Goal: Find specific page/section: Find specific page/section

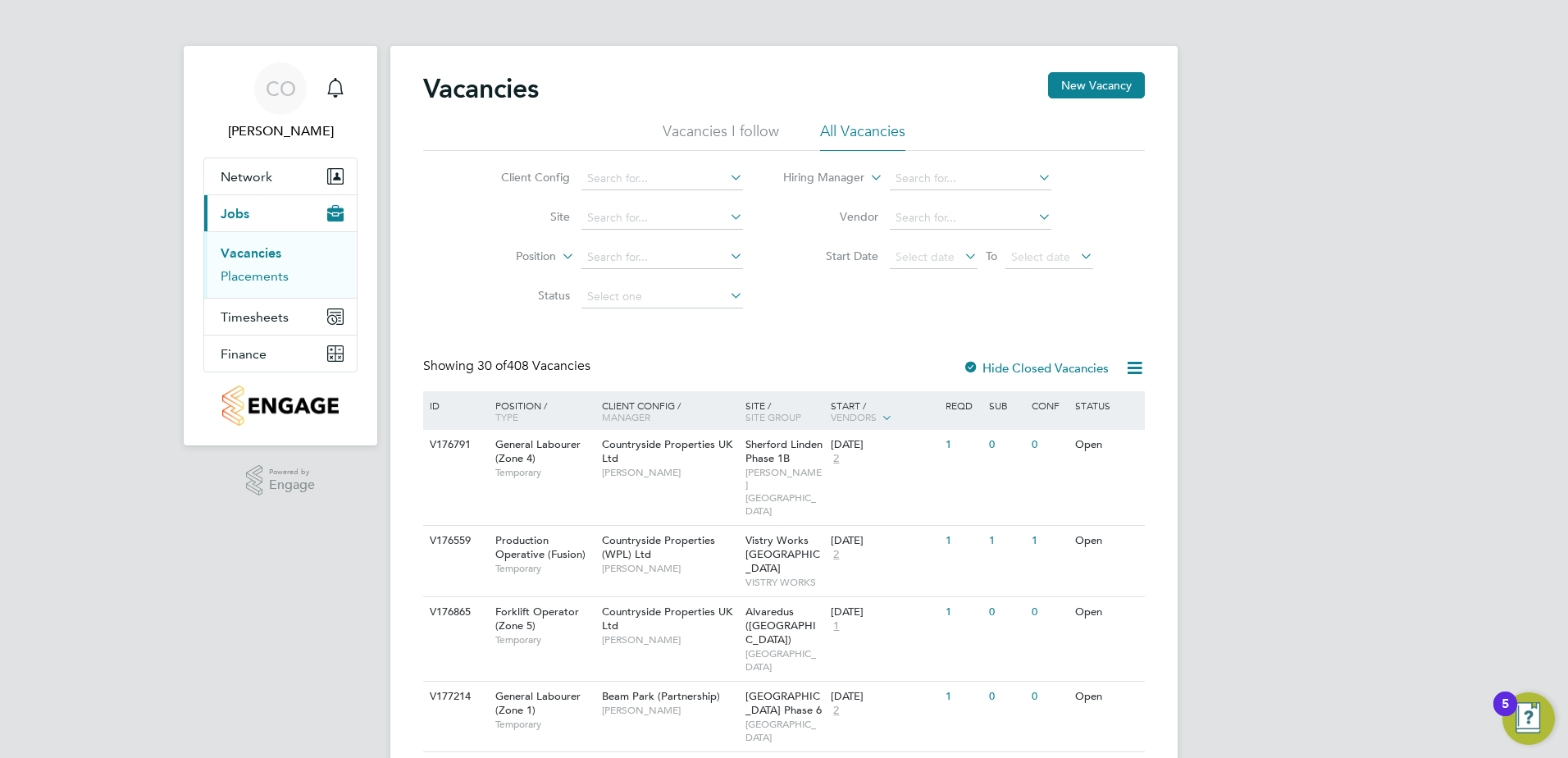
click at [263, 273] on link "Placements" at bounding box center [254, 276] width 68 height 15
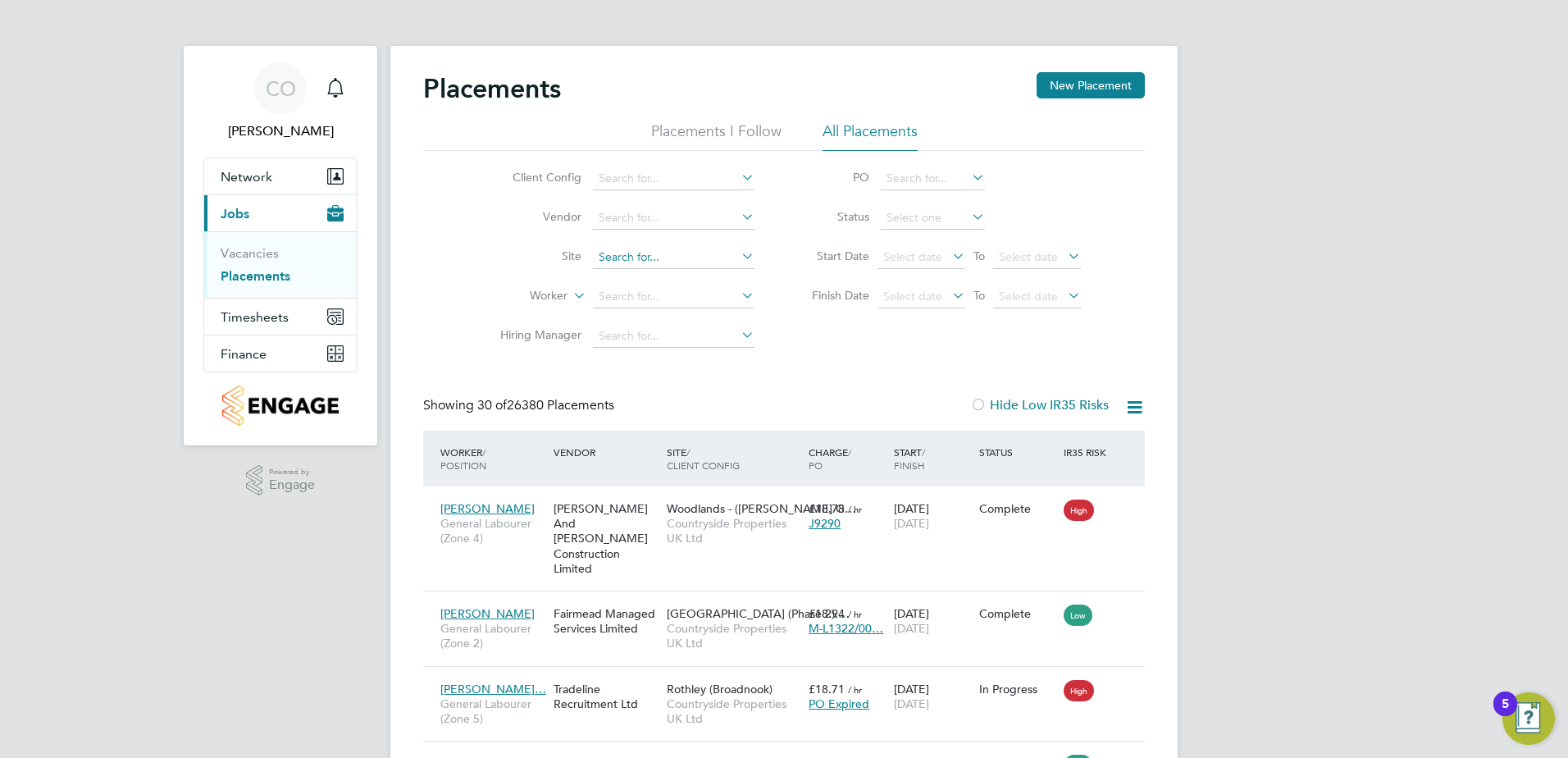
click at [649, 258] on input at bounding box center [673, 257] width 162 height 23
click at [667, 277] on li "Thanet - Westwood Point - P4 - Bovis" at bounding box center [693, 280] width 202 height 22
type input "Thanet - Westwood Point - P4 - Bovis"
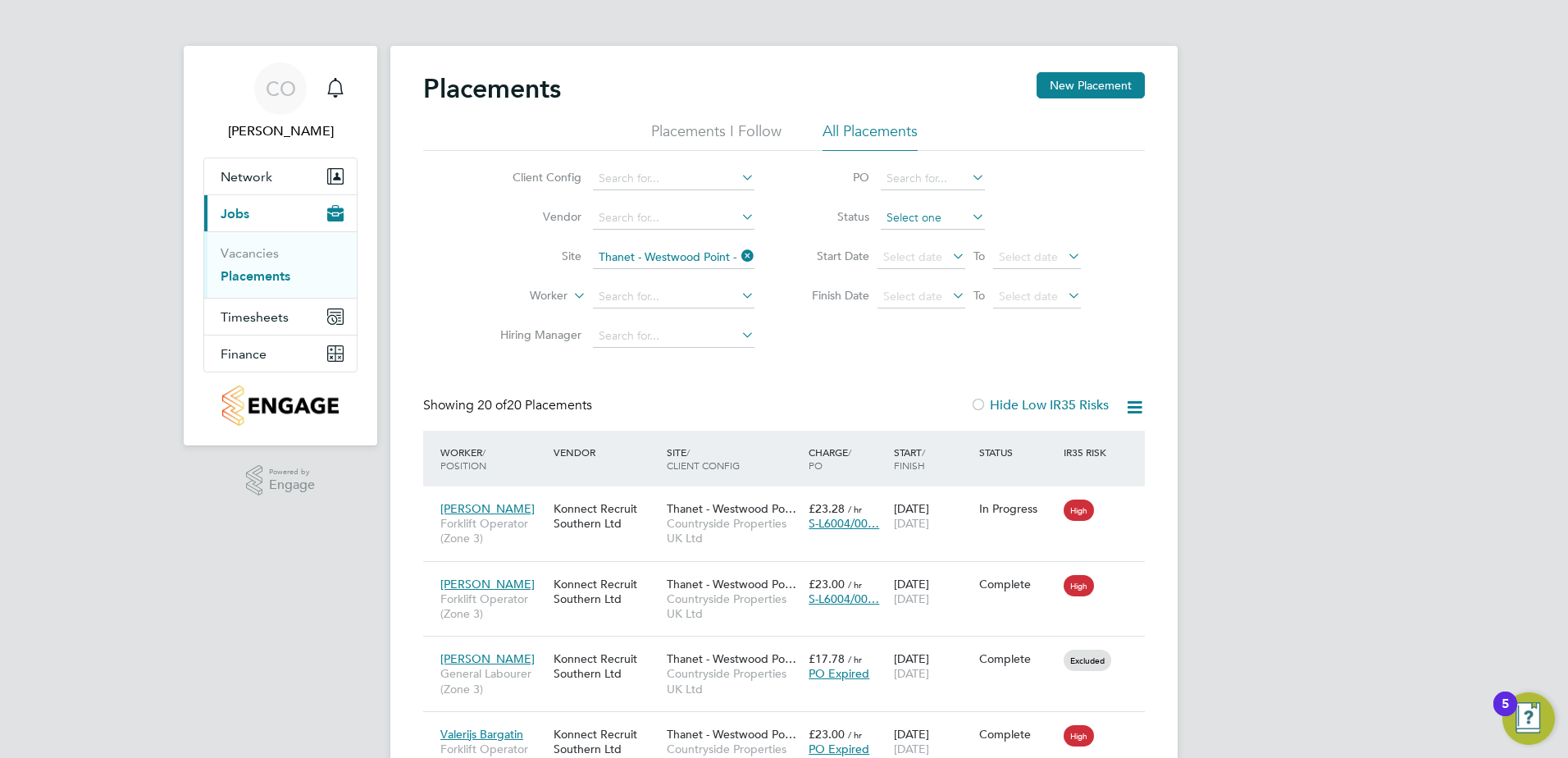
click at [936, 215] on input at bounding box center [933, 218] width 104 height 23
click at [919, 301] on li "In Progress" at bounding box center [933, 304] width 106 height 21
type input "In Progress"
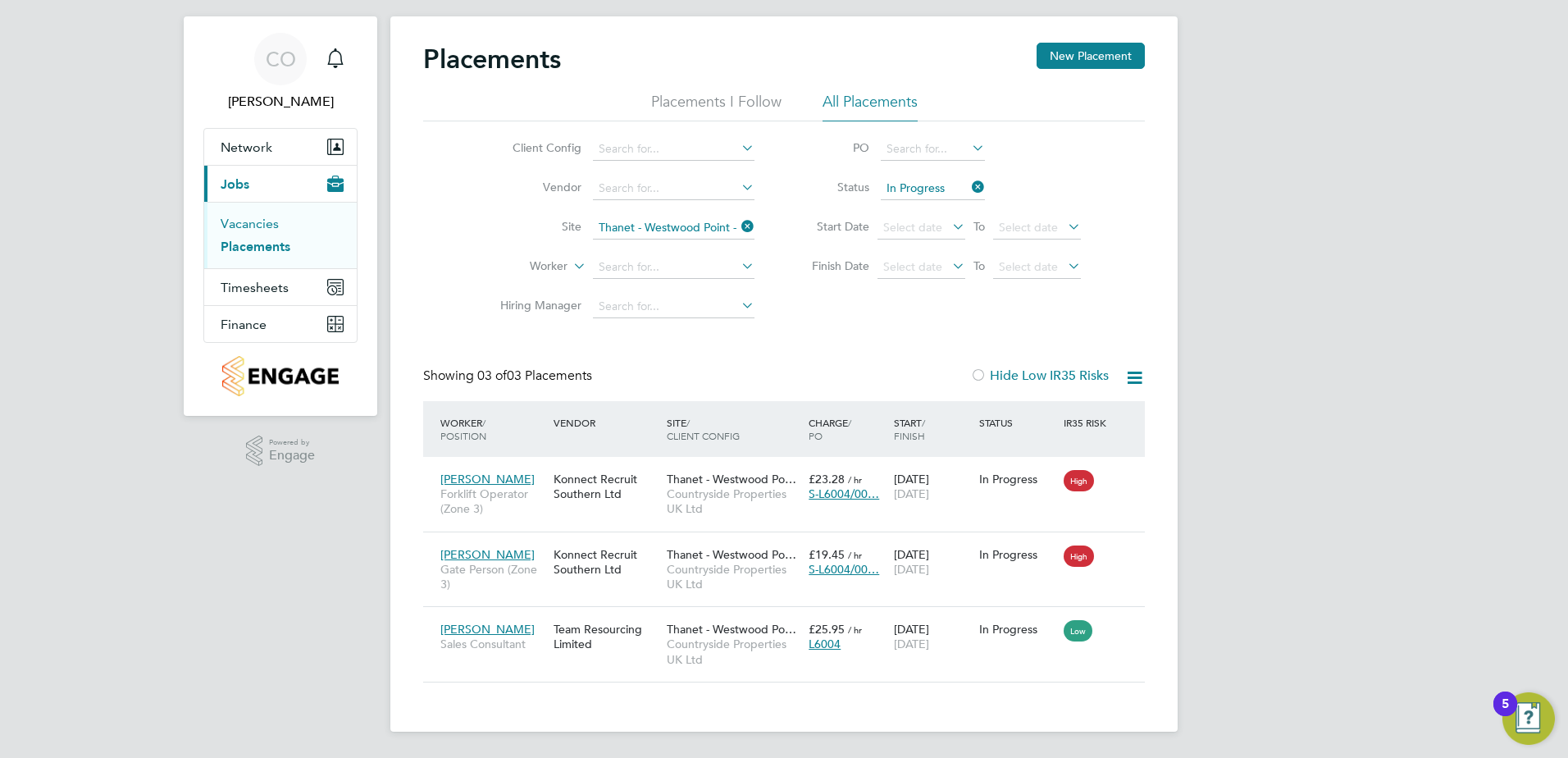
click at [266, 220] on link "Vacancies" at bounding box center [249, 223] width 59 height 15
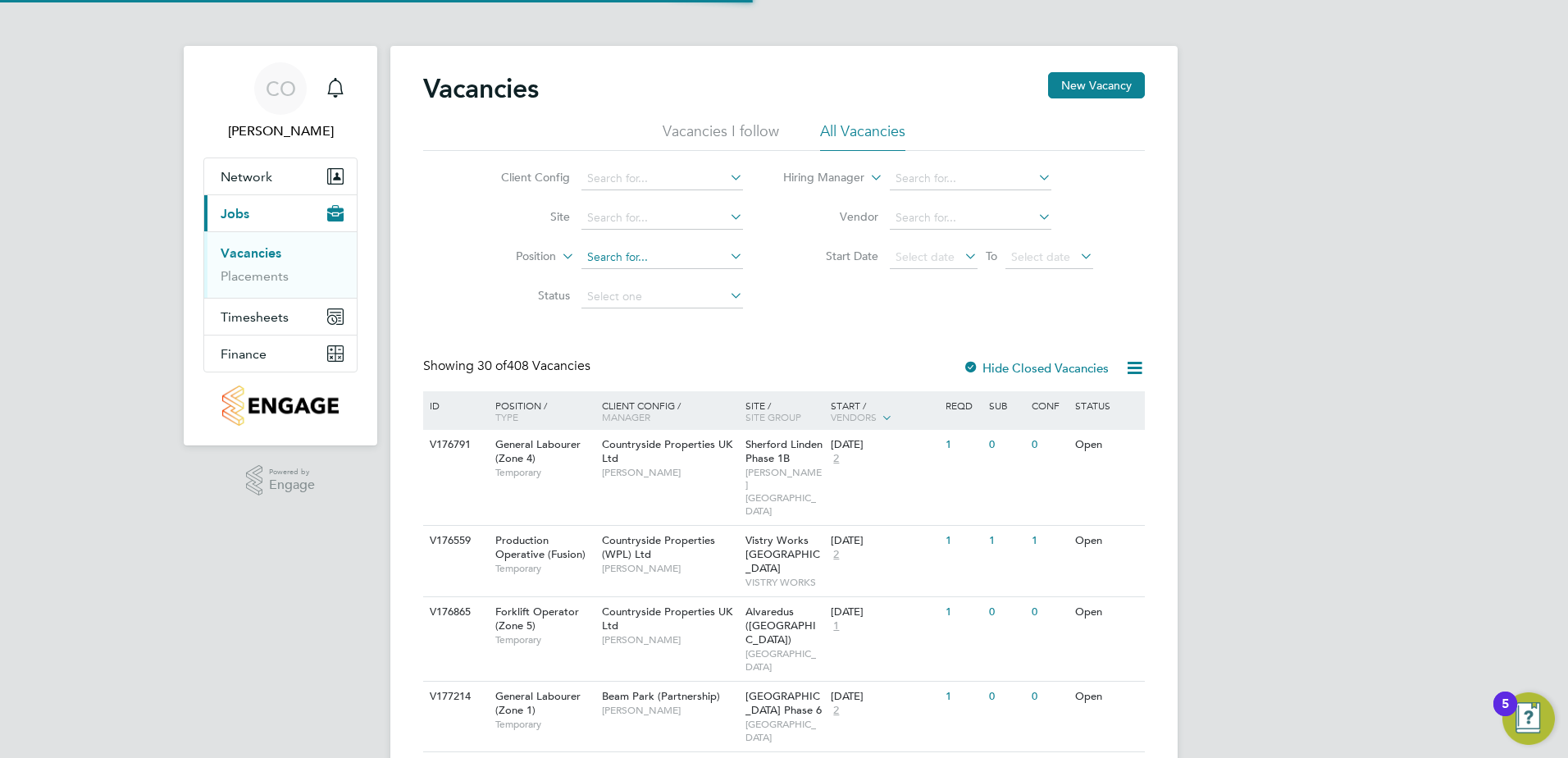
click at [637, 254] on input at bounding box center [662, 257] width 162 height 23
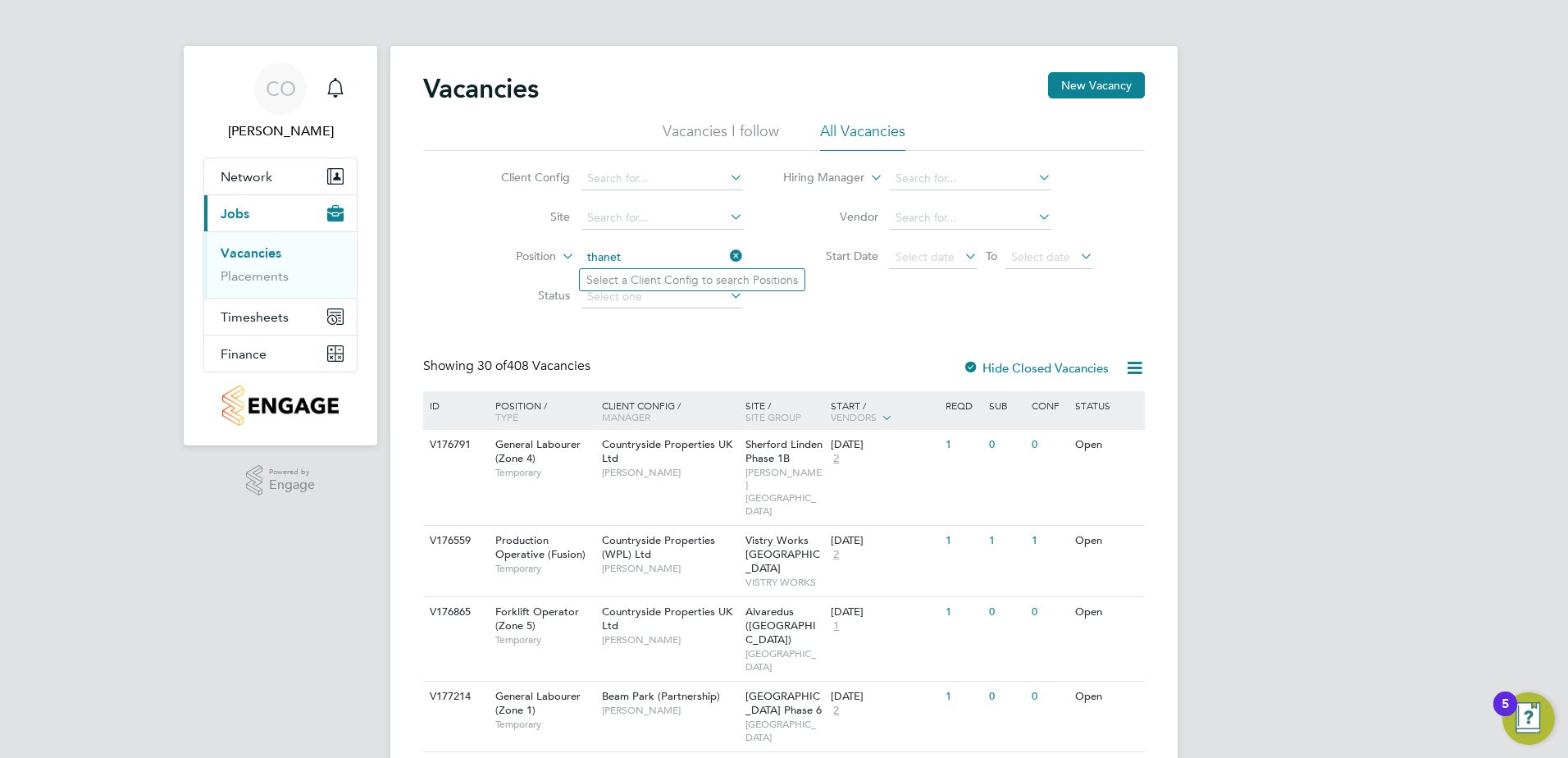
type input "thanet"
click at [643, 242] on li "Position thanet" at bounding box center [610, 258] width 309 height 39
click at [626, 217] on input at bounding box center [662, 218] width 162 height 23
click at [680, 237] on li "Thanet - Westwood Point - P4 - Bovis" at bounding box center [681, 241] width 202 height 22
type input "Thanet - Westwood Point - P4 - Bovis"
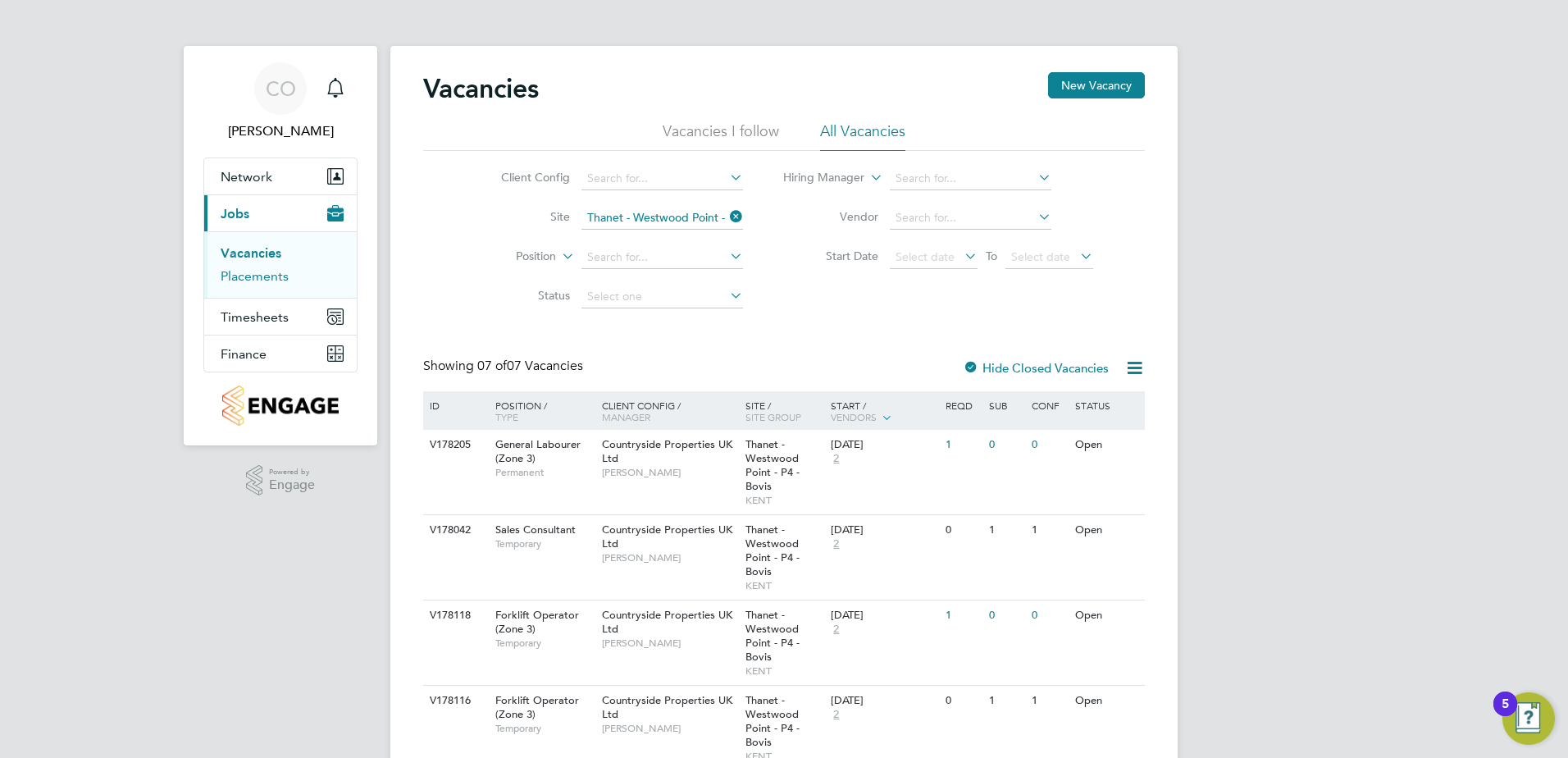
click at [259, 279] on link "Placements" at bounding box center [254, 276] width 68 height 15
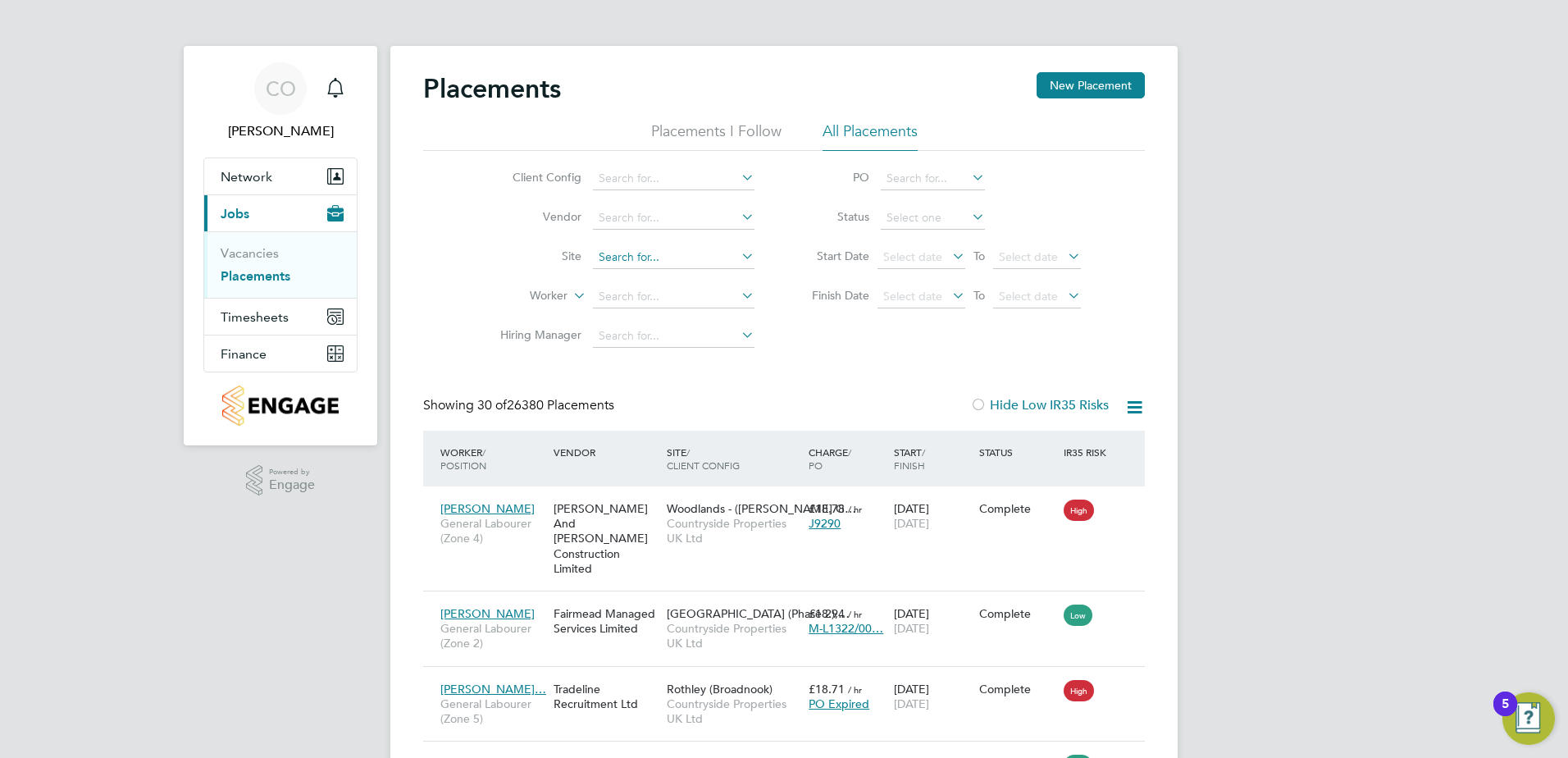
scroll to position [62, 142]
click at [626, 253] on input at bounding box center [673, 257] width 162 height 23
click at [701, 320] on li "Thanet Phase 5 - Linden" at bounding box center [693, 325] width 202 height 22
type input "Thanet Phase 5 - Linden"
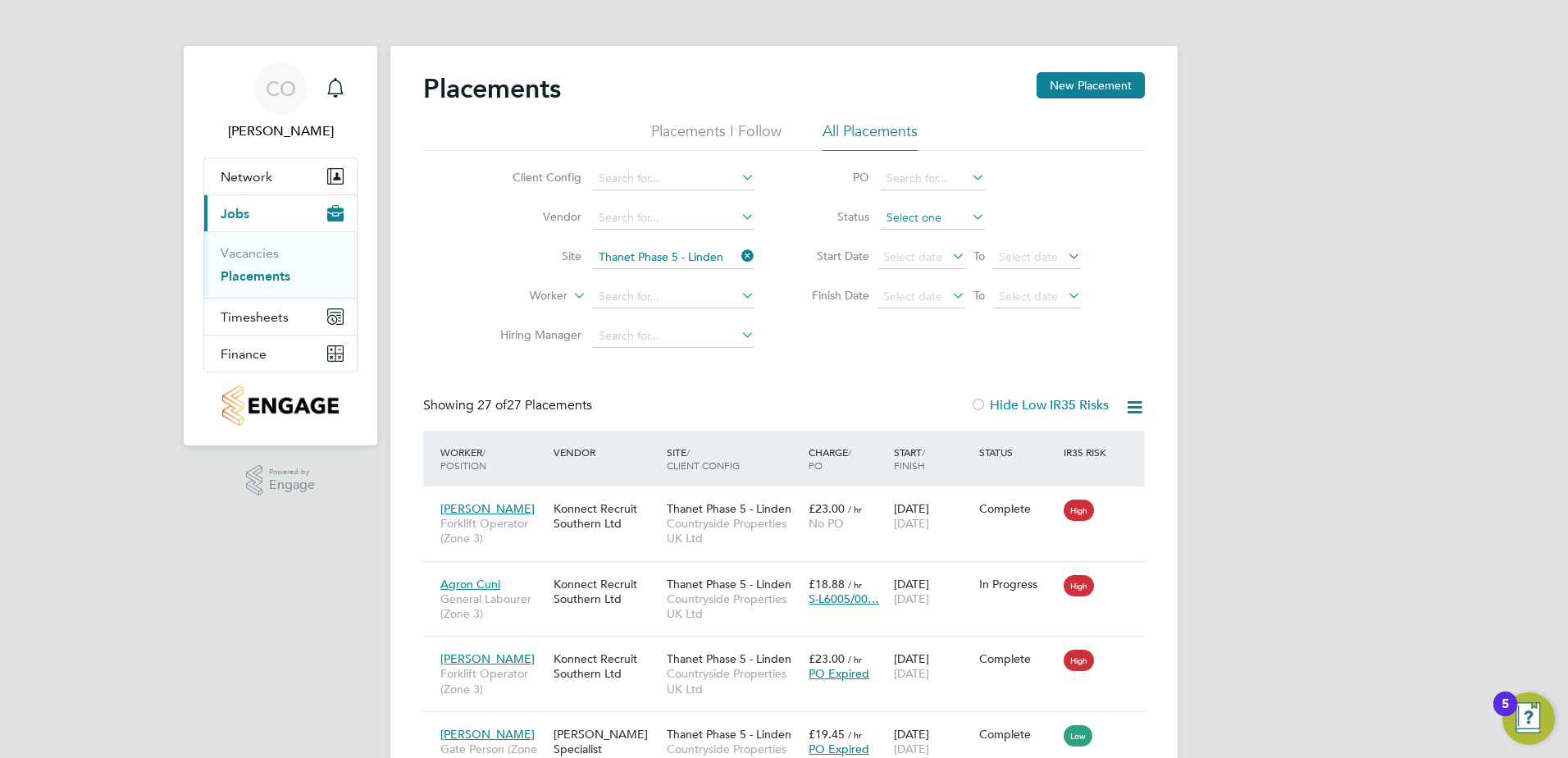
click at [953, 215] on input at bounding box center [933, 218] width 104 height 23
click at [924, 304] on li "In Progress" at bounding box center [933, 304] width 106 height 21
type input "In Progress"
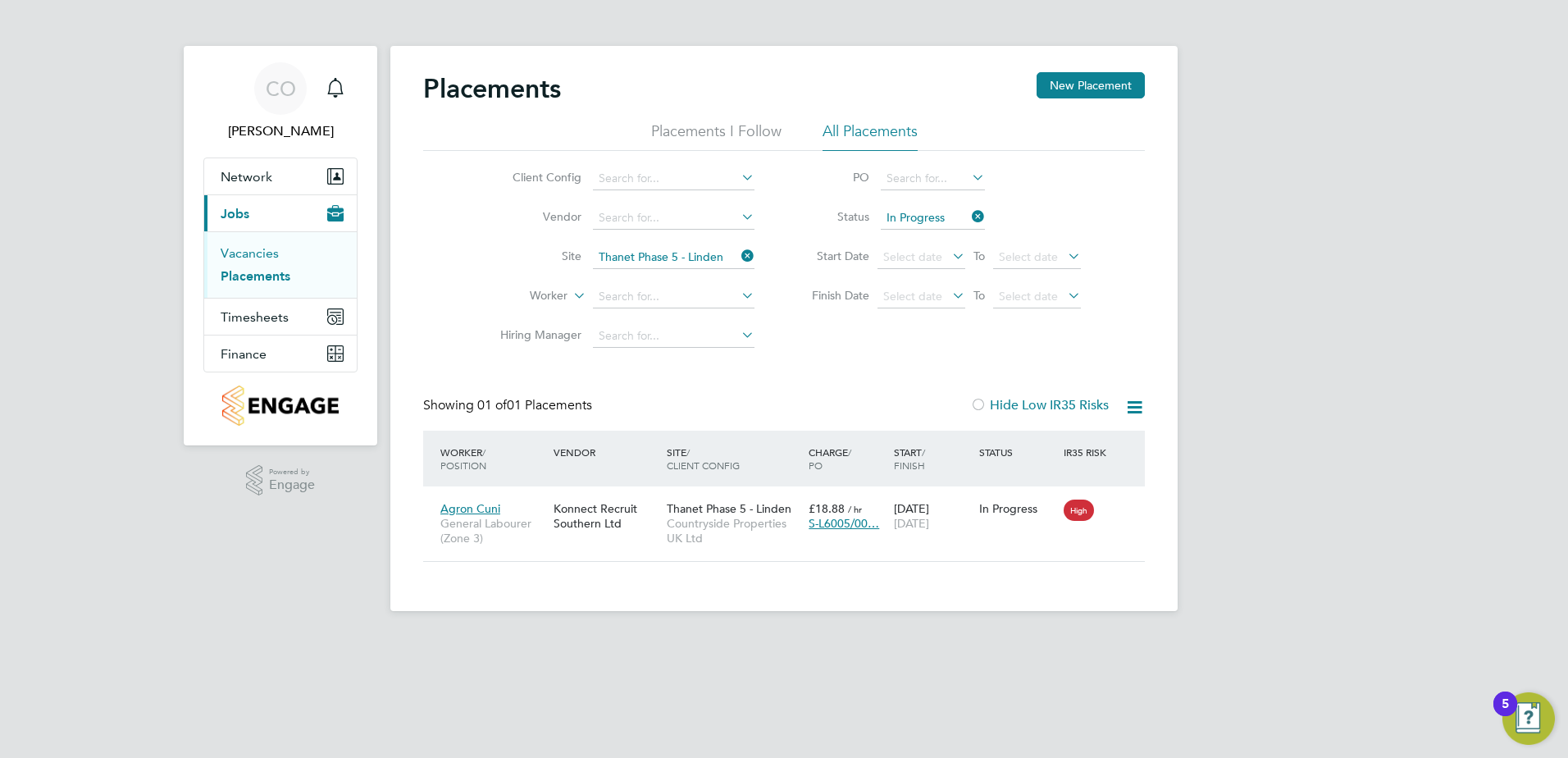
click at [265, 249] on link "Vacancies" at bounding box center [249, 253] width 59 height 15
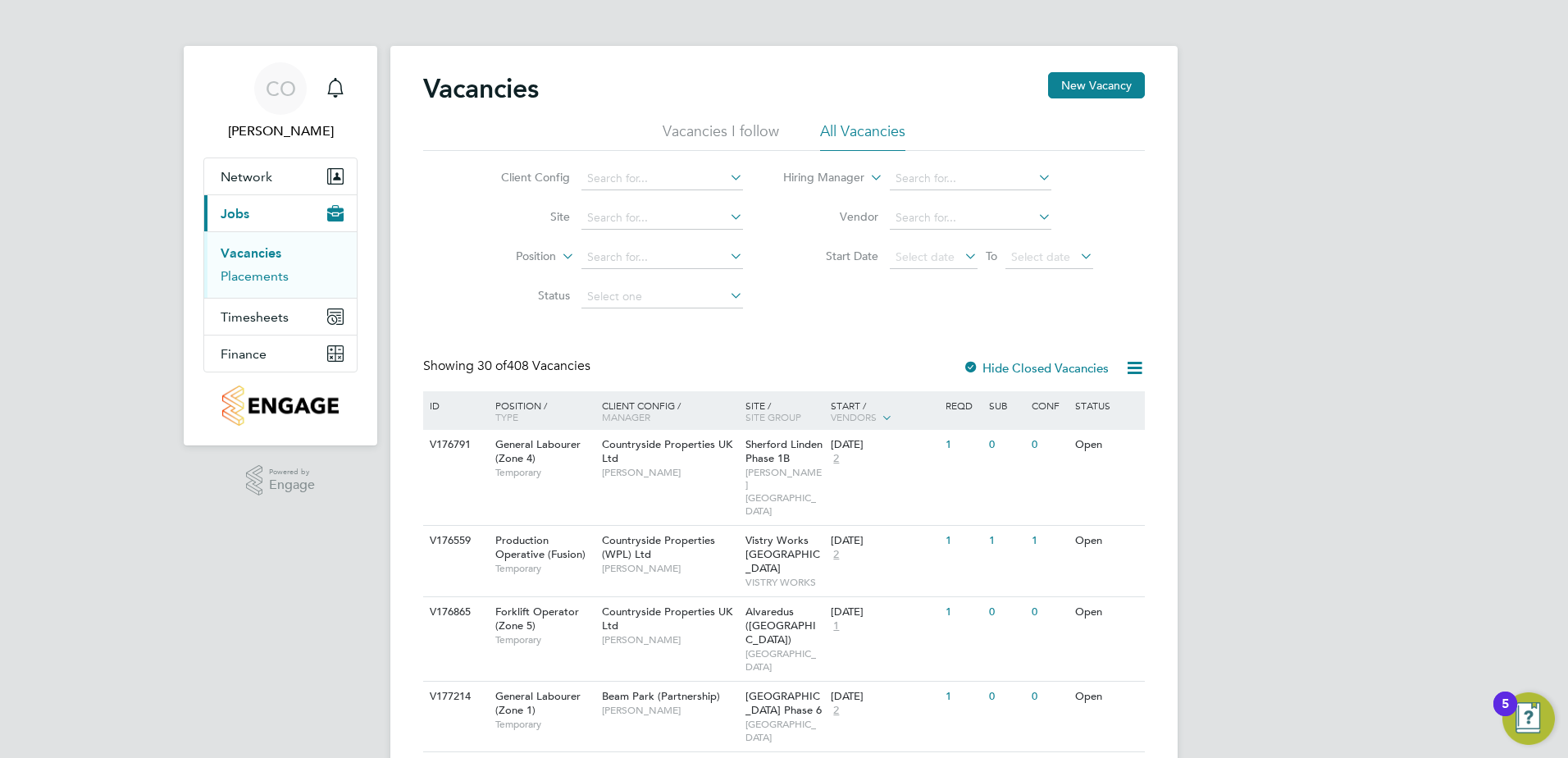
click at [272, 273] on link "Placements" at bounding box center [254, 276] width 68 height 15
